Goal: Information Seeking & Learning: Learn about a topic

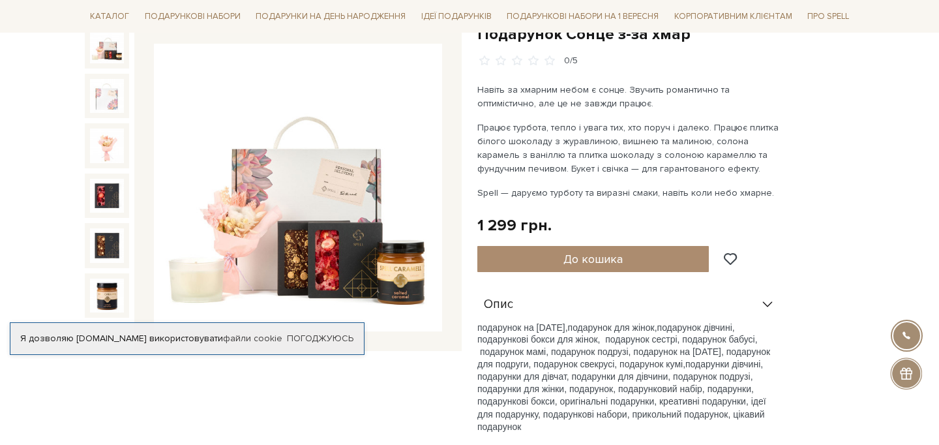
scroll to position [151, 0]
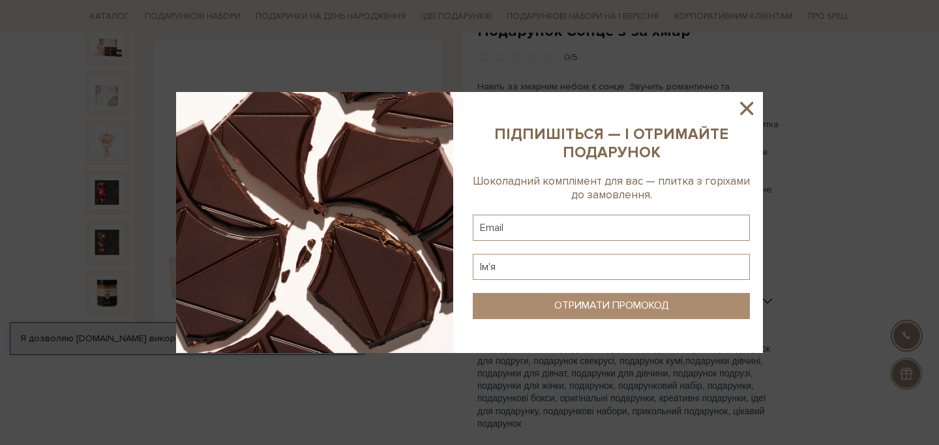
click at [742, 102] on icon at bounding box center [746, 108] width 22 height 22
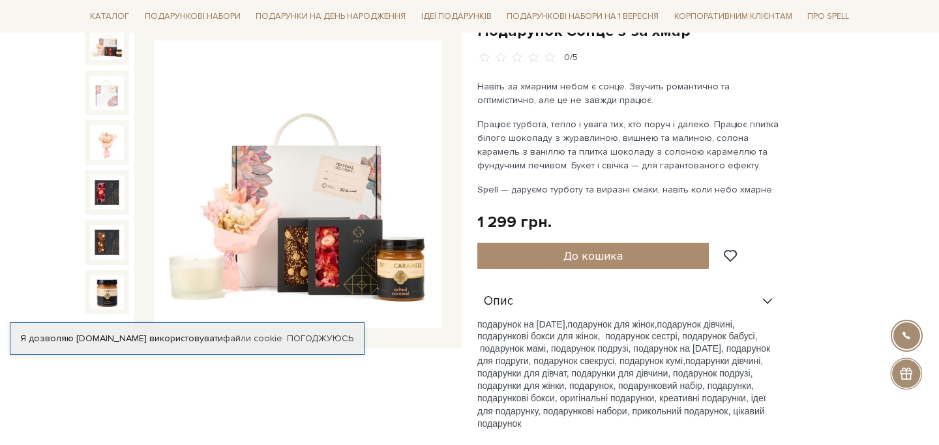
click at [323, 164] on img at bounding box center [298, 184] width 288 height 288
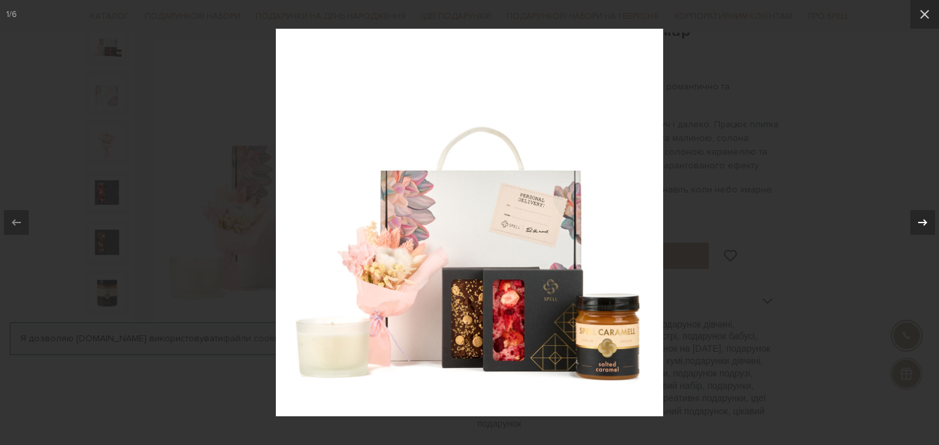
click at [927, 222] on icon at bounding box center [923, 222] width 16 height 16
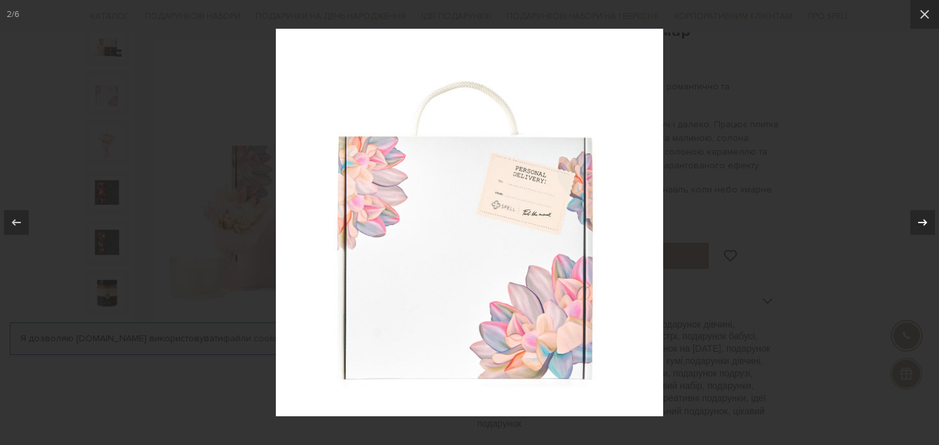
click at [928, 222] on icon at bounding box center [923, 222] width 16 height 16
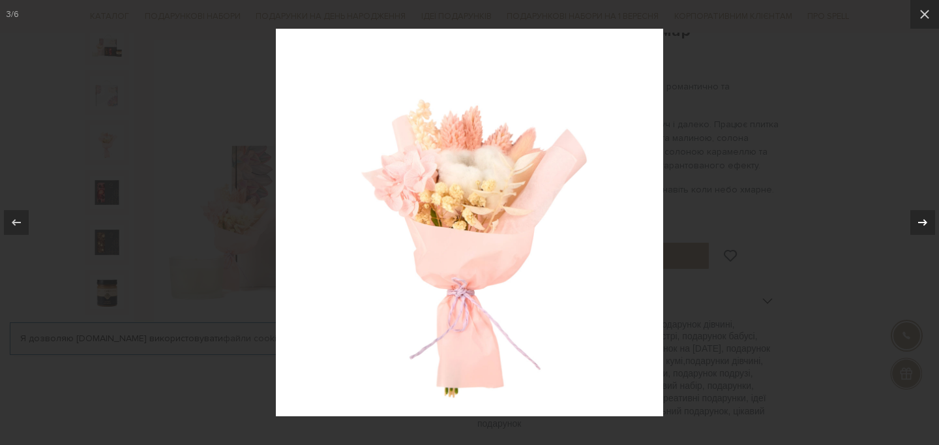
click at [922, 223] on icon at bounding box center [923, 222] width 16 height 16
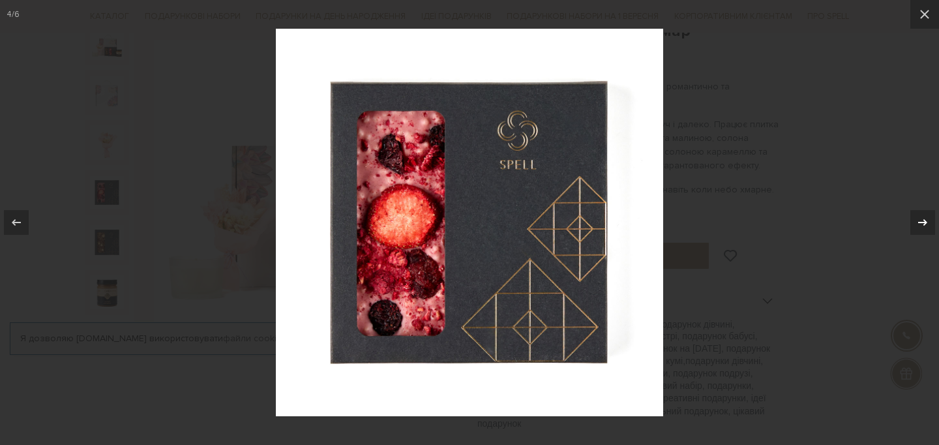
click at [922, 223] on icon at bounding box center [923, 222] width 16 height 16
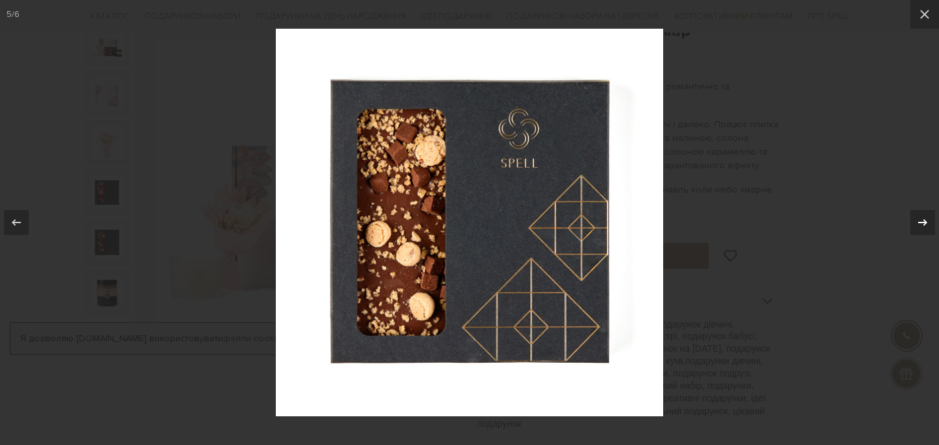
click at [922, 222] on icon at bounding box center [923, 222] width 16 height 16
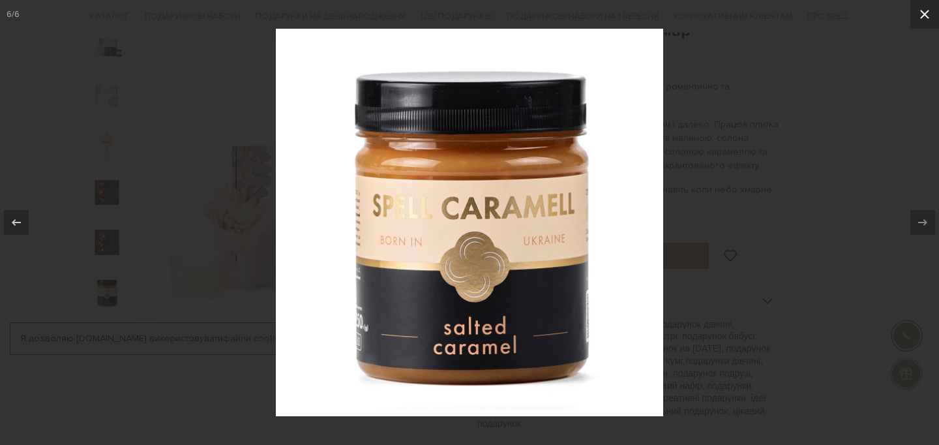
click at [922, 16] on icon at bounding box center [924, 14] width 9 height 9
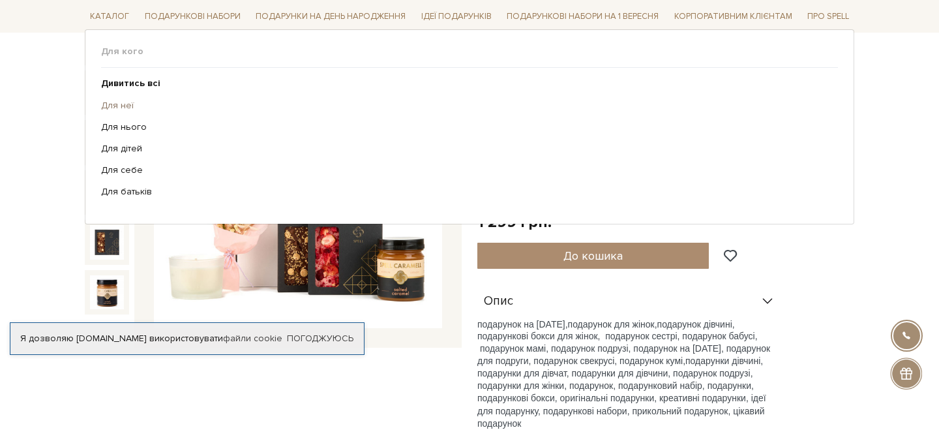
click at [124, 107] on link "Для неї" at bounding box center [464, 105] width 727 height 12
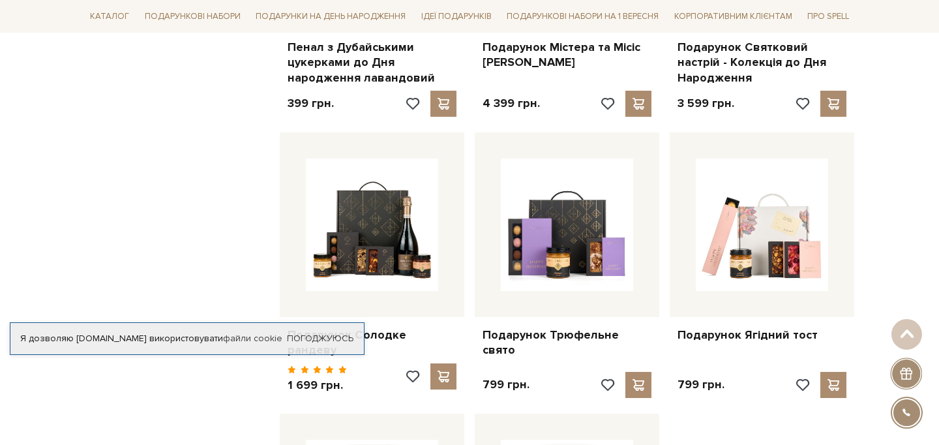
scroll to position [1273, 0]
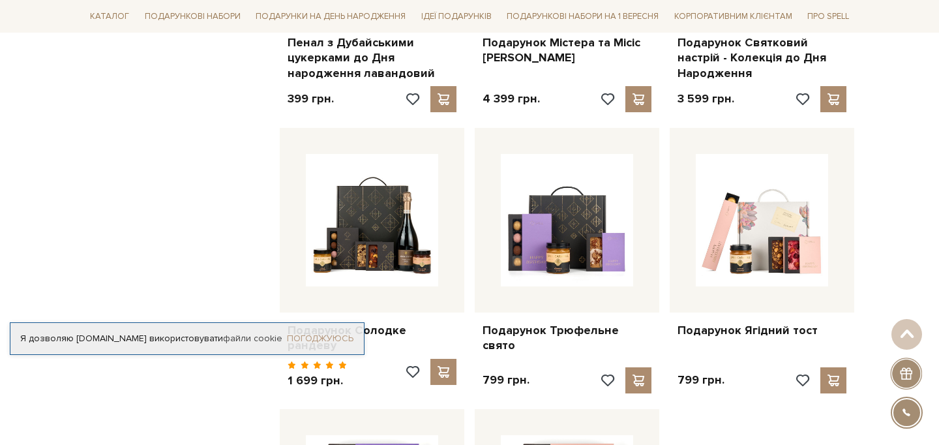
click at [295, 336] on link "Погоджуюсь" at bounding box center [320, 338] width 66 height 12
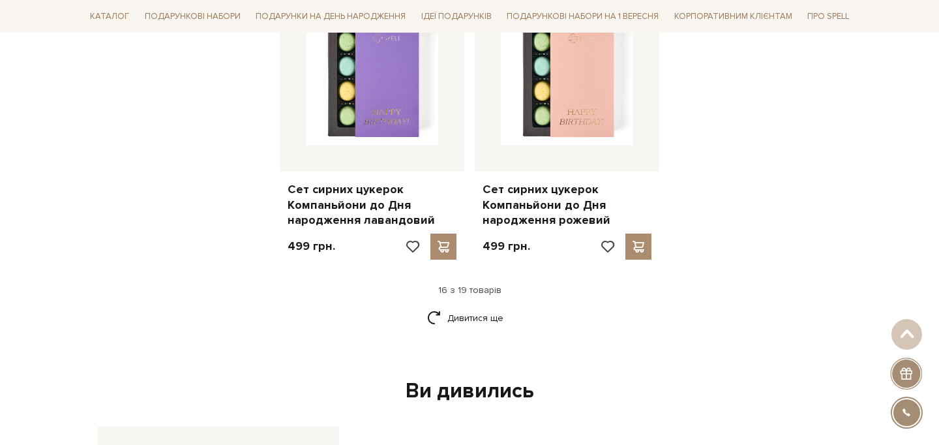
scroll to position [1717, 0]
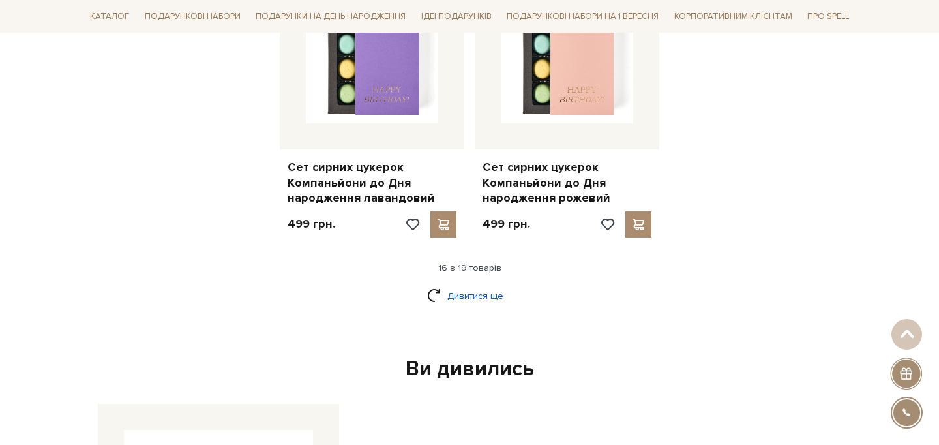
click at [488, 284] on link "Дивитися ще" at bounding box center [469, 295] width 85 height 23
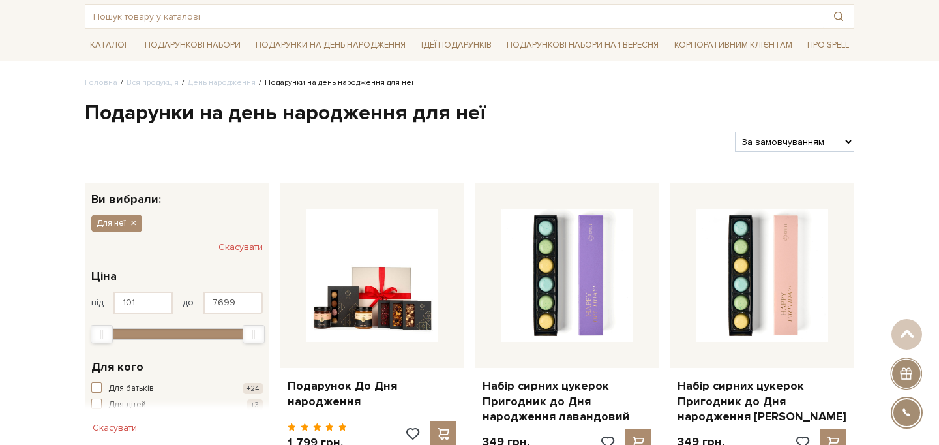
scroll to position [0, 0]
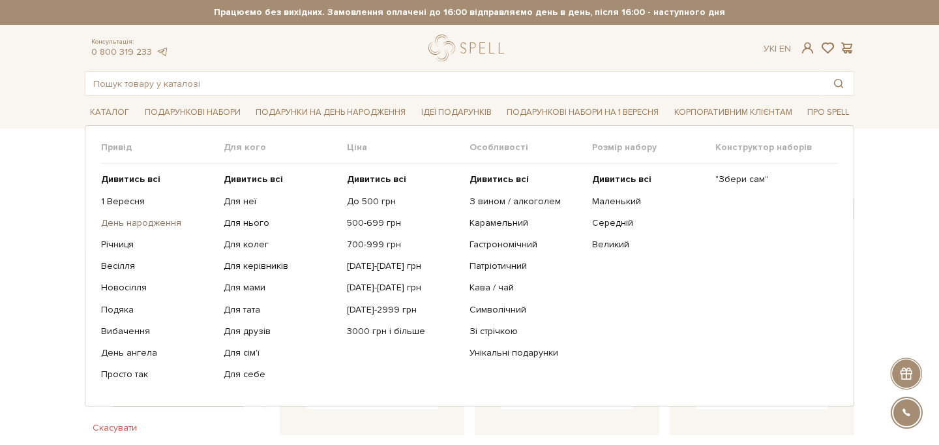
click at [149, 225] on link "День народження" at bounding box center [157, 223] width 113 height 12
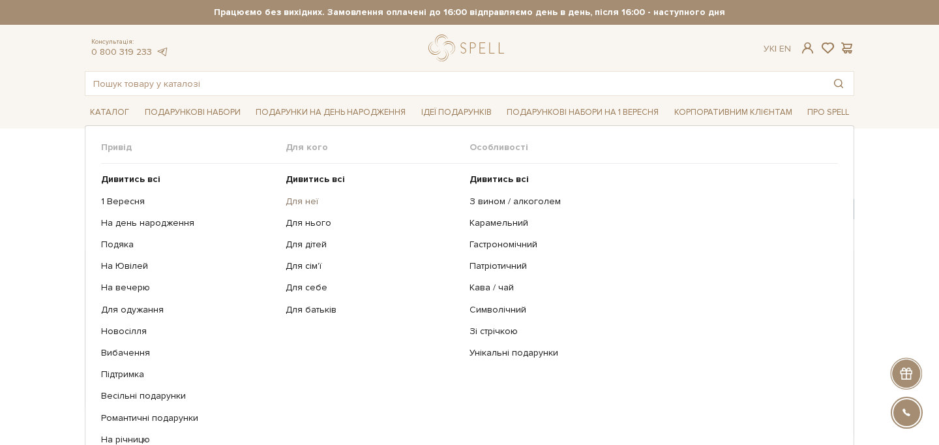
click at [313, 205] on link "Для неї" at bounding box center [373, 202] width 175 height 12
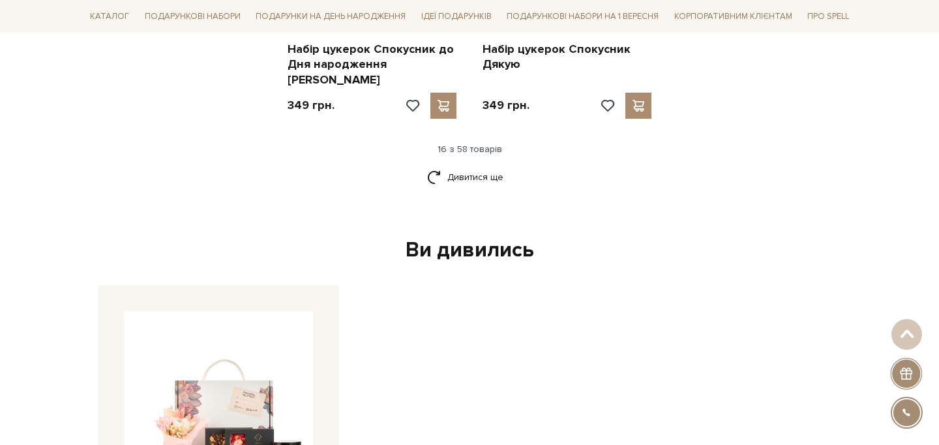
scroll to position [1826, 0]
click at [467, 166] on link "Дивитися ще" at bounding box center [469, 177] width 85 height 23
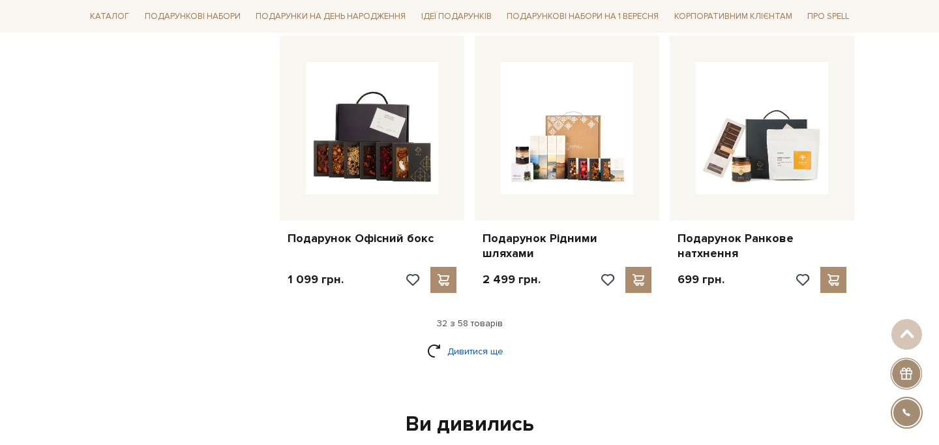
scroll to position [3040, 0]
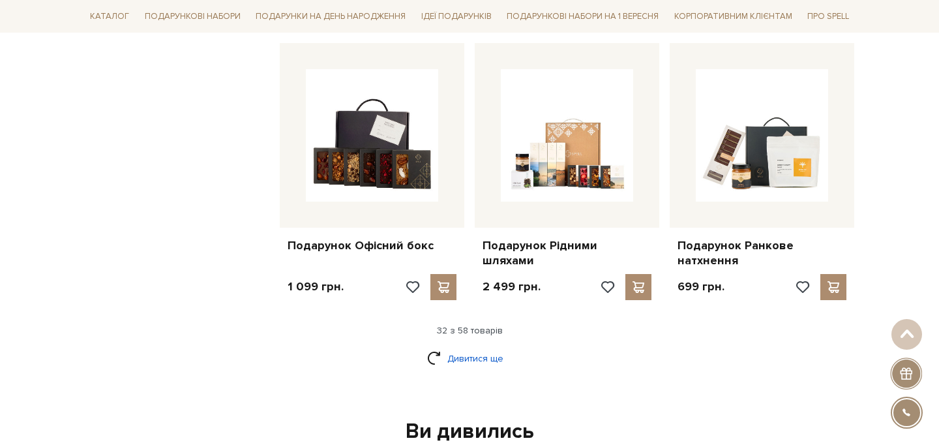
click at [459, 347] on link "Дивитися ще" at bounding box center [469, 358] width 85 height 23
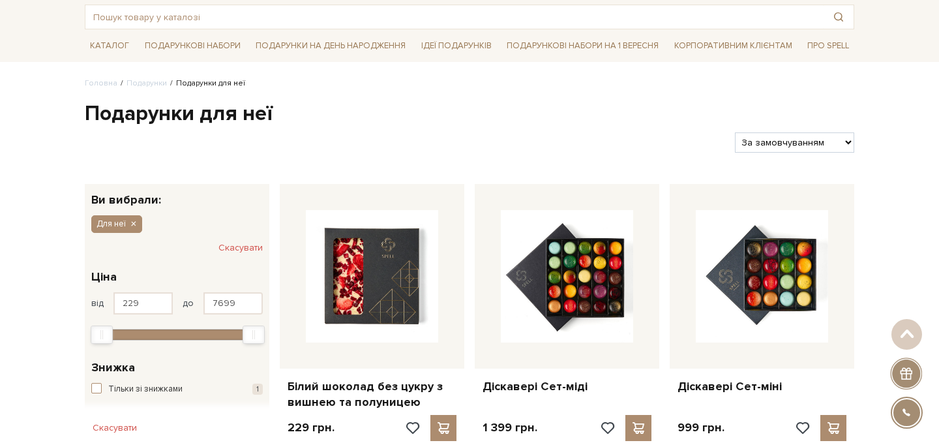
scroll to position [0, 0]
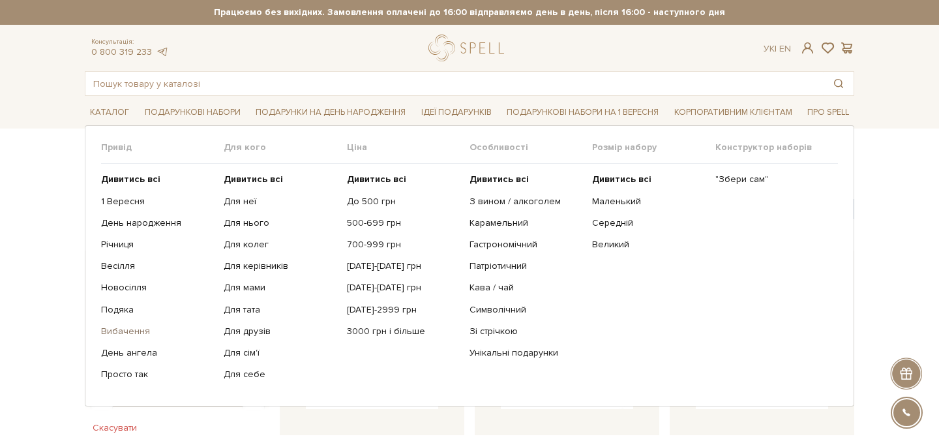
click at [139, 334] on link "Вибачення" at bounding box center [157, 331] width 113 height 12
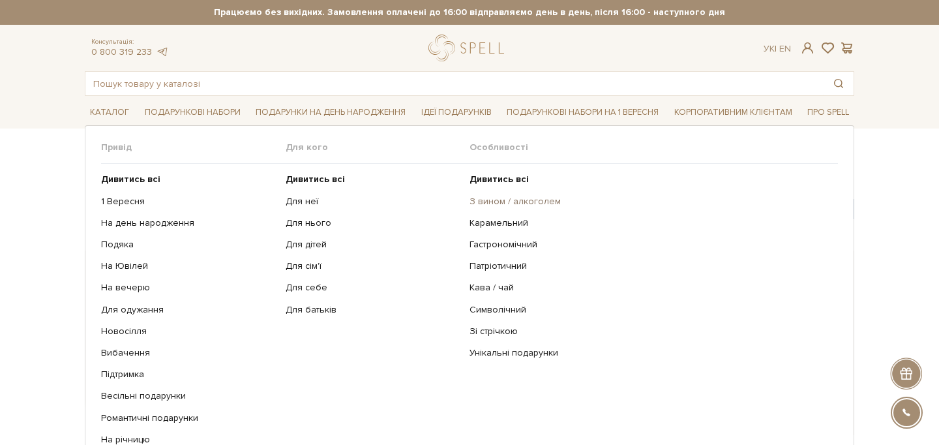
click at [497, 202] on link "З вином / алкоголем" at bounding box center [648, 202] width 359 height 12
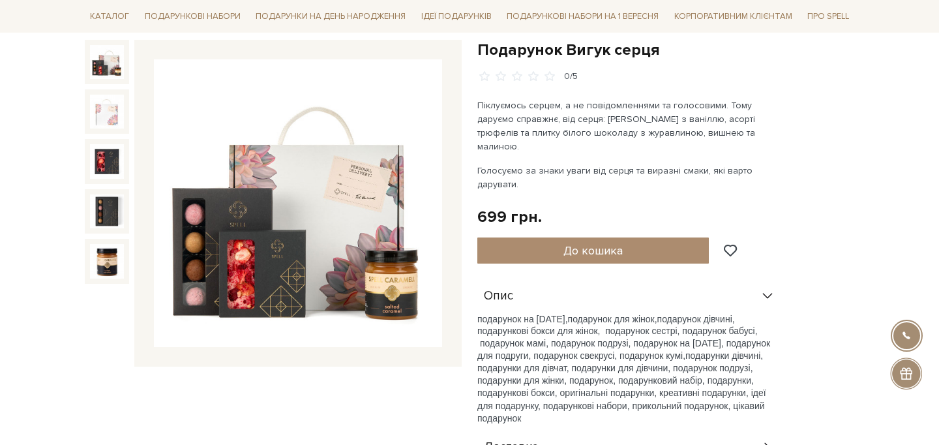
scroll to position [131, 0]
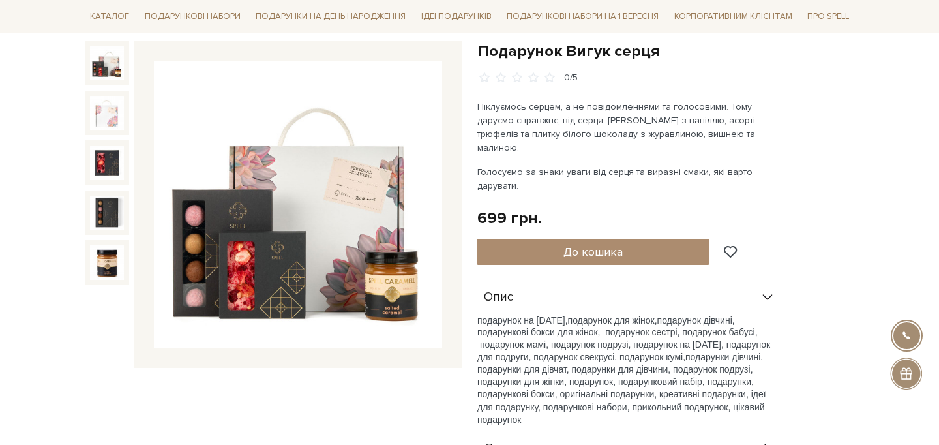
click at [290, 232] on img at bounding box center [298, 205] width 288 height 288
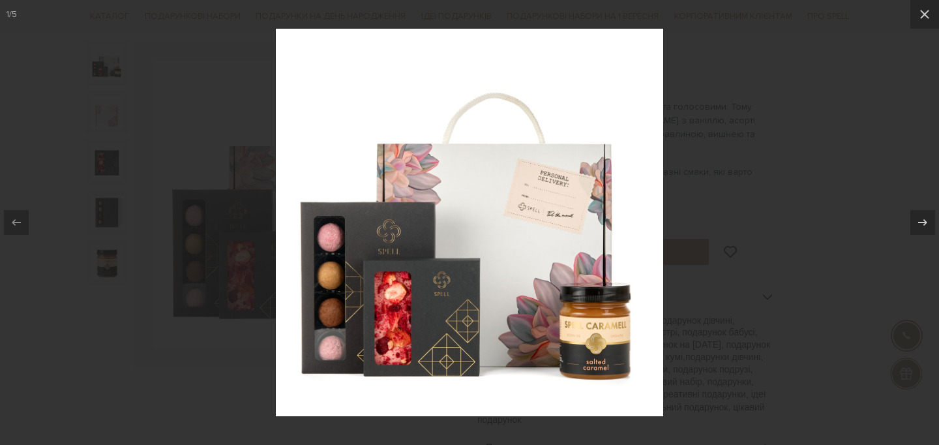
click at [374, 233] on img at bounding box center [469, 222] width 387 height 387
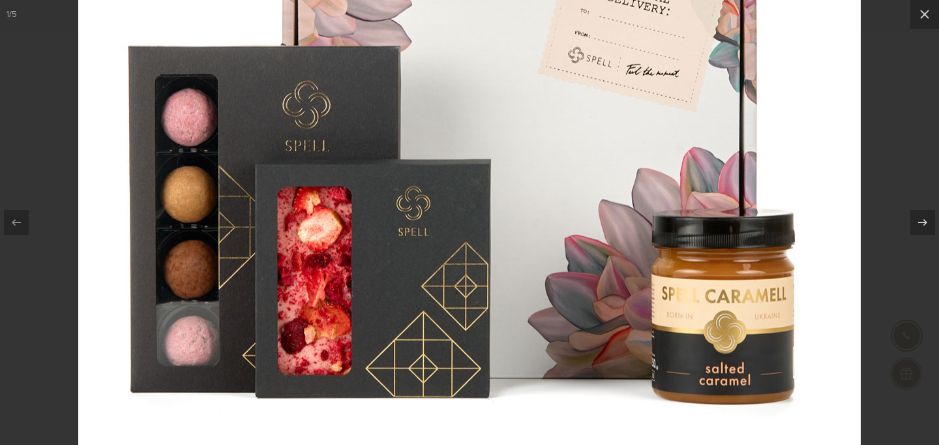
drag, startPoint x: 356, startPoint y: 275, endPoint x: 369, endPoint y: 149, distance: 126.5
click at [369, 149] on img at bounding box center [469, 87] width 782 height 782
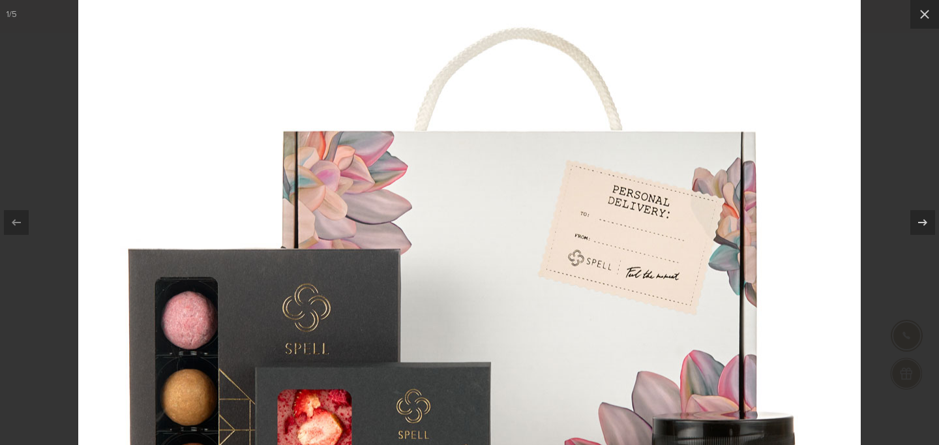
drag, startPoint x: 450, startPoint y: 115, endPoint x: 413, endPoint y: 320, distance: 208.8
click at [413, 320] on img at bounding box center [469, 290] width 782 height 782
click at [545, 267] on img at bounding box center [469, 290] width 782 height 782
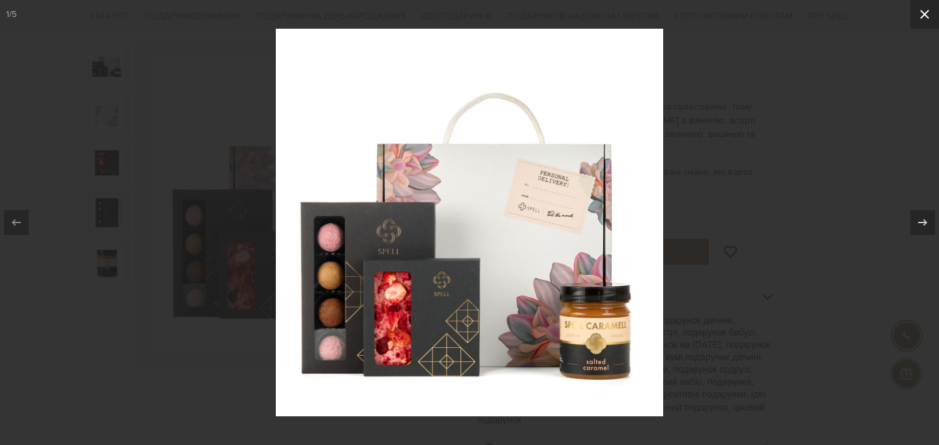
click at [928, 20] on icon at bounding box center [925, 15] width 16 height 16
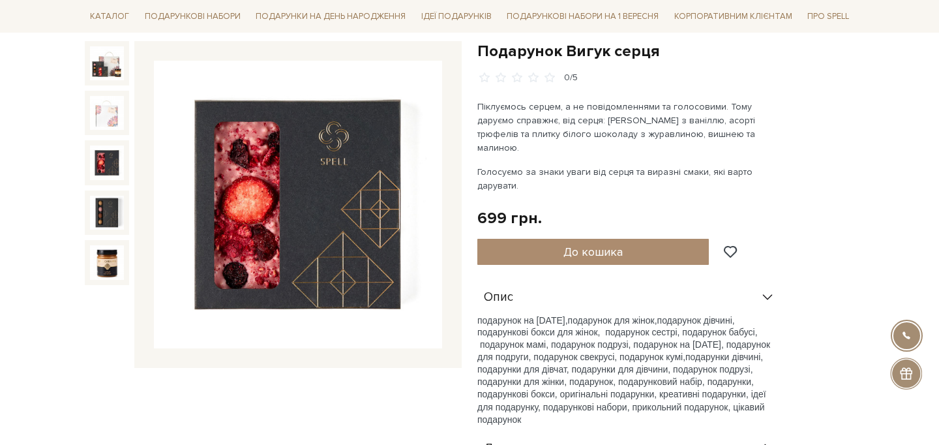
click at [113, 165] on img at bounding box center [107, 162] width 34 height 34
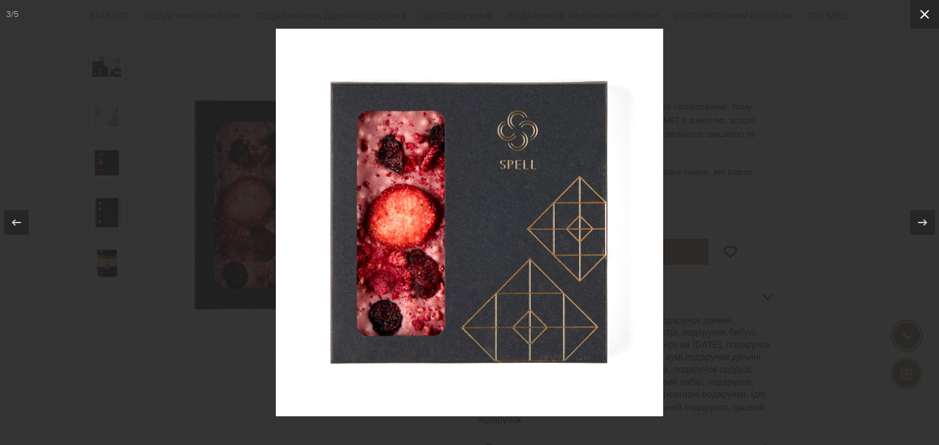
click at [929, 11] on icon at bounding box center [925, 15] width 16 height 16
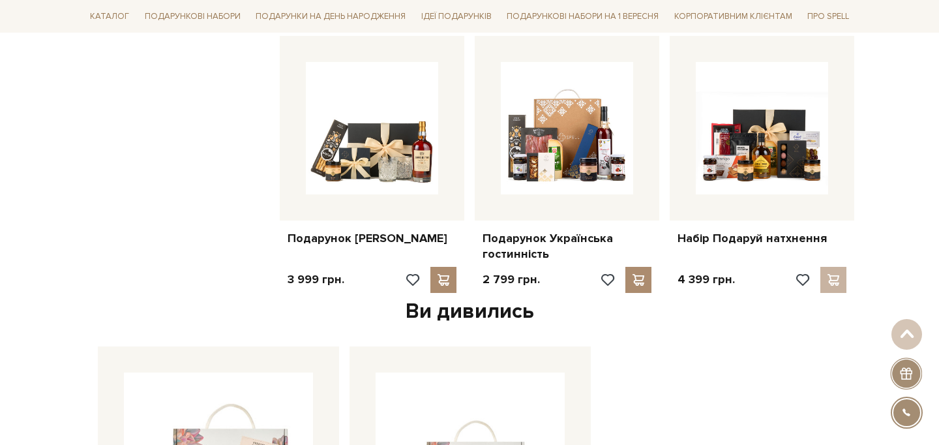
scroll to position [1377, 0]
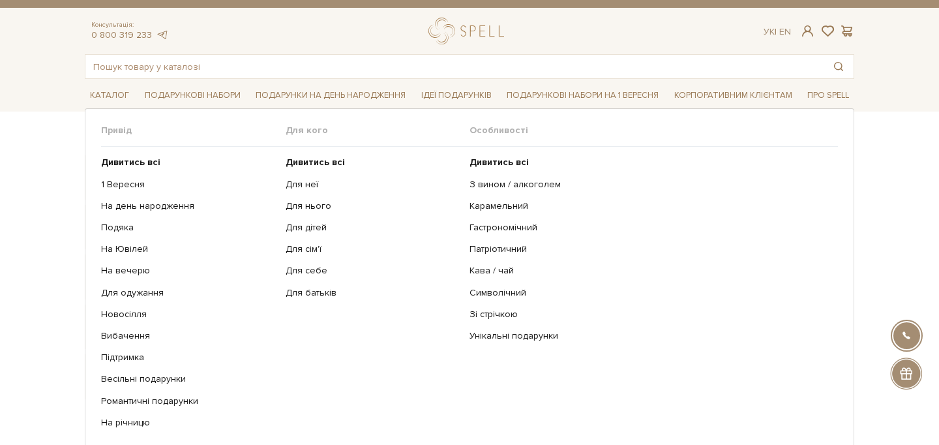
scroll to position [70, 0]
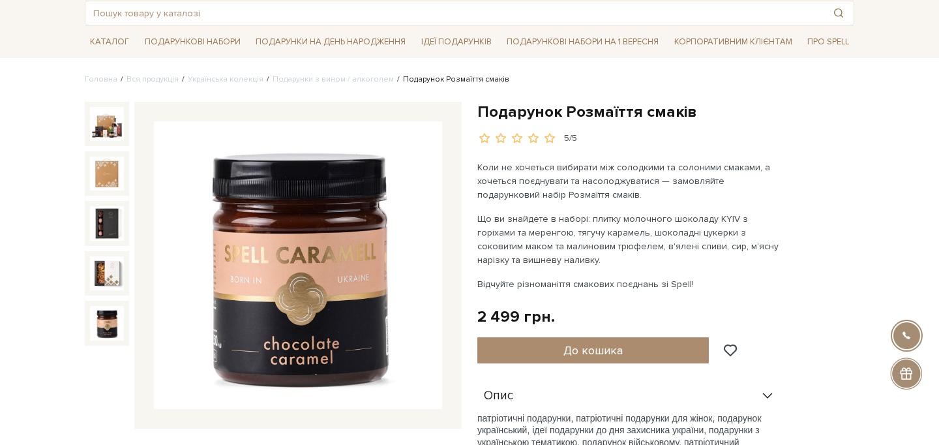
click at [250, 299] on img at bounding box center [298, 265] width 288 height 288
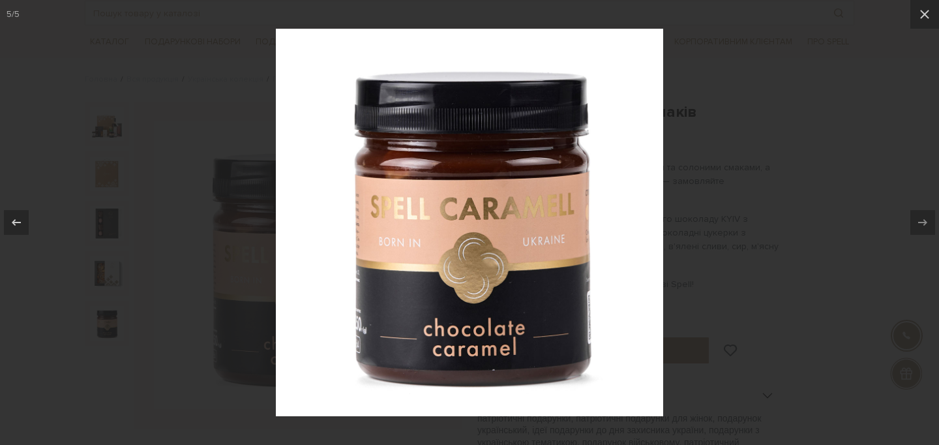
click at [753, 152] on div at bounding box center [469, 222] width 939 height 445
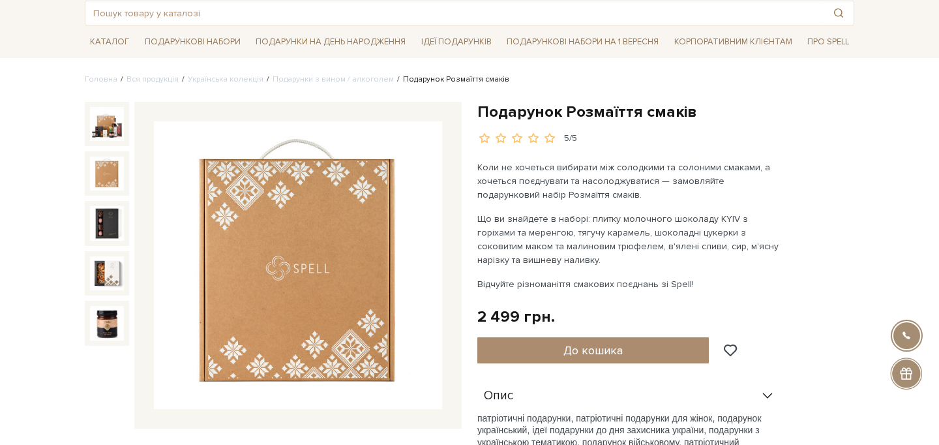
click at [110, 139] on img at bounding box center [107, 124] width 34 height 34
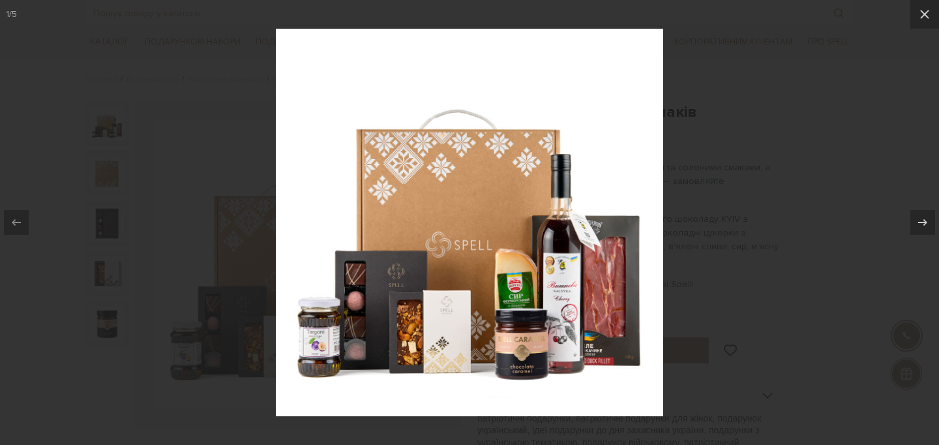
click at [553, 286] on img at bounding box center [469, 222] width 387 height 387
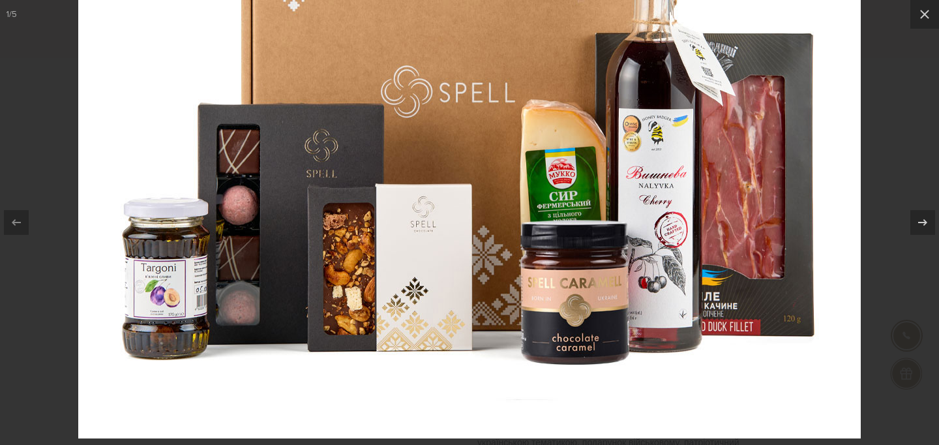
drag, startPoint x: 553, startPoint y: 286, endPoint x: 474, endPoint y: 168, distance: 141.4
click at [474, 168] on img at bounding box center [469, 47] width 782 height 782
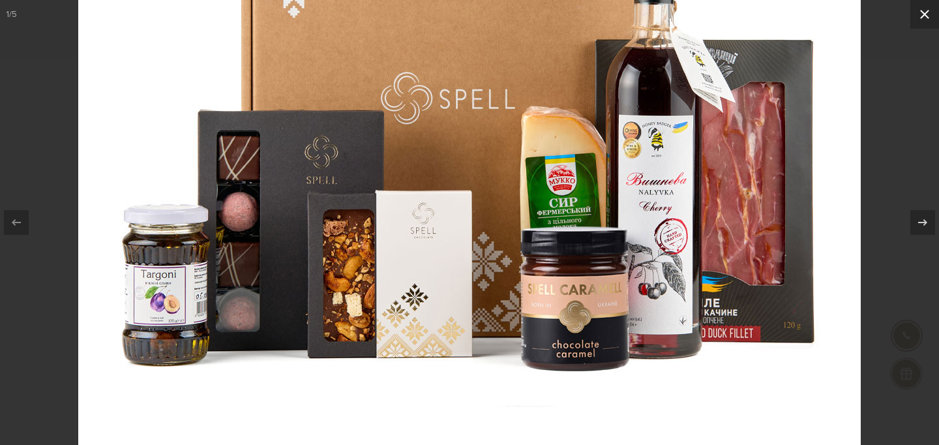
click at [924, 21] on icon at bounding box center [925, 15] width 16 height 16
